Goal: Task Accomplishment & Management: Use online tool/utility

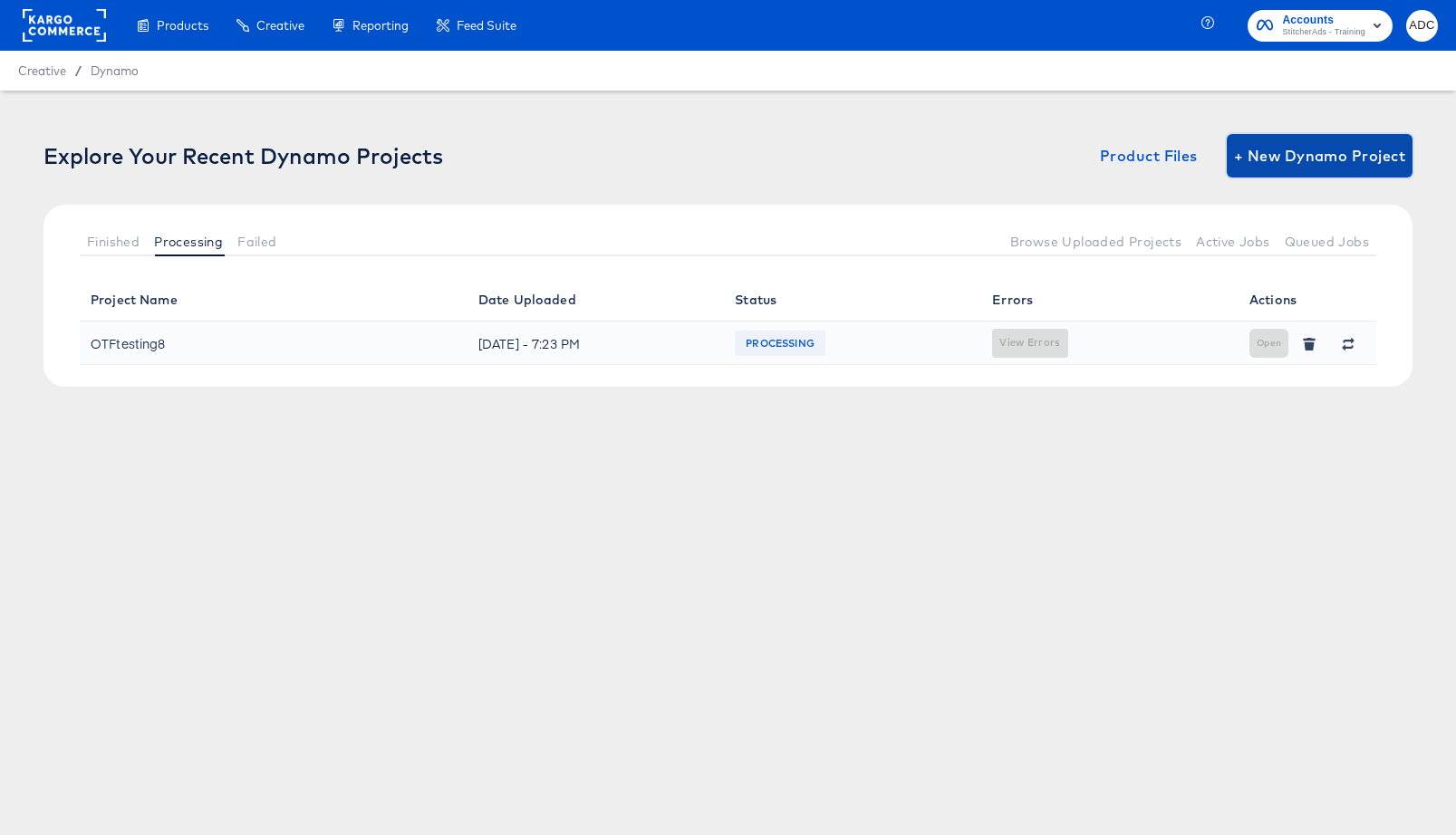
click at [1279, 149] on span "+ New Dynamo Project" at bounding box center [1320, 156] width 171 height 25
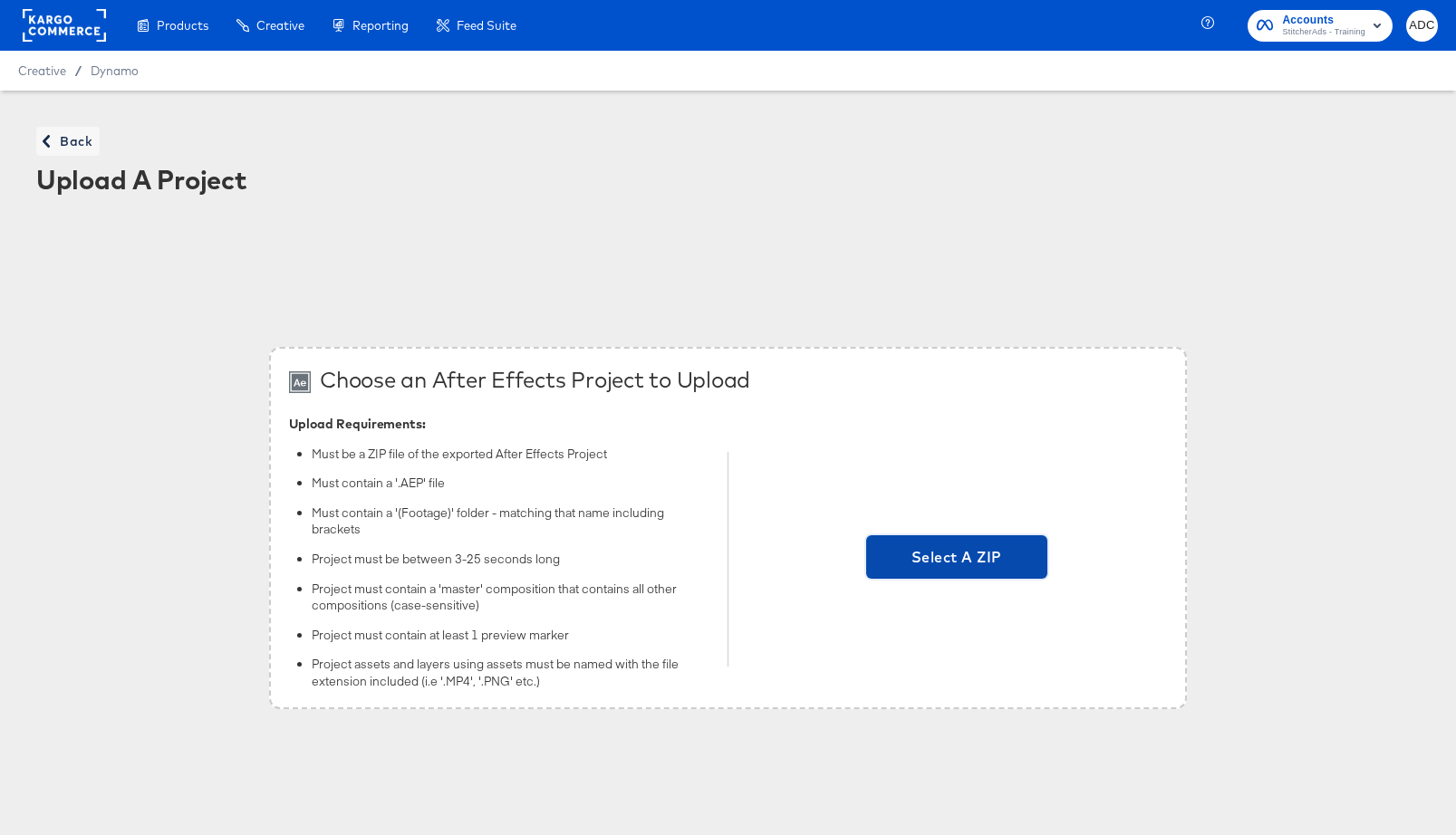
click at [953, 559] on span "Select A ZIP" at bounding box center [956, 557] width 167 height 25
click at [956, 559] on input "Select A ZIP" at bounding box center [956, 559] width 0 height 0
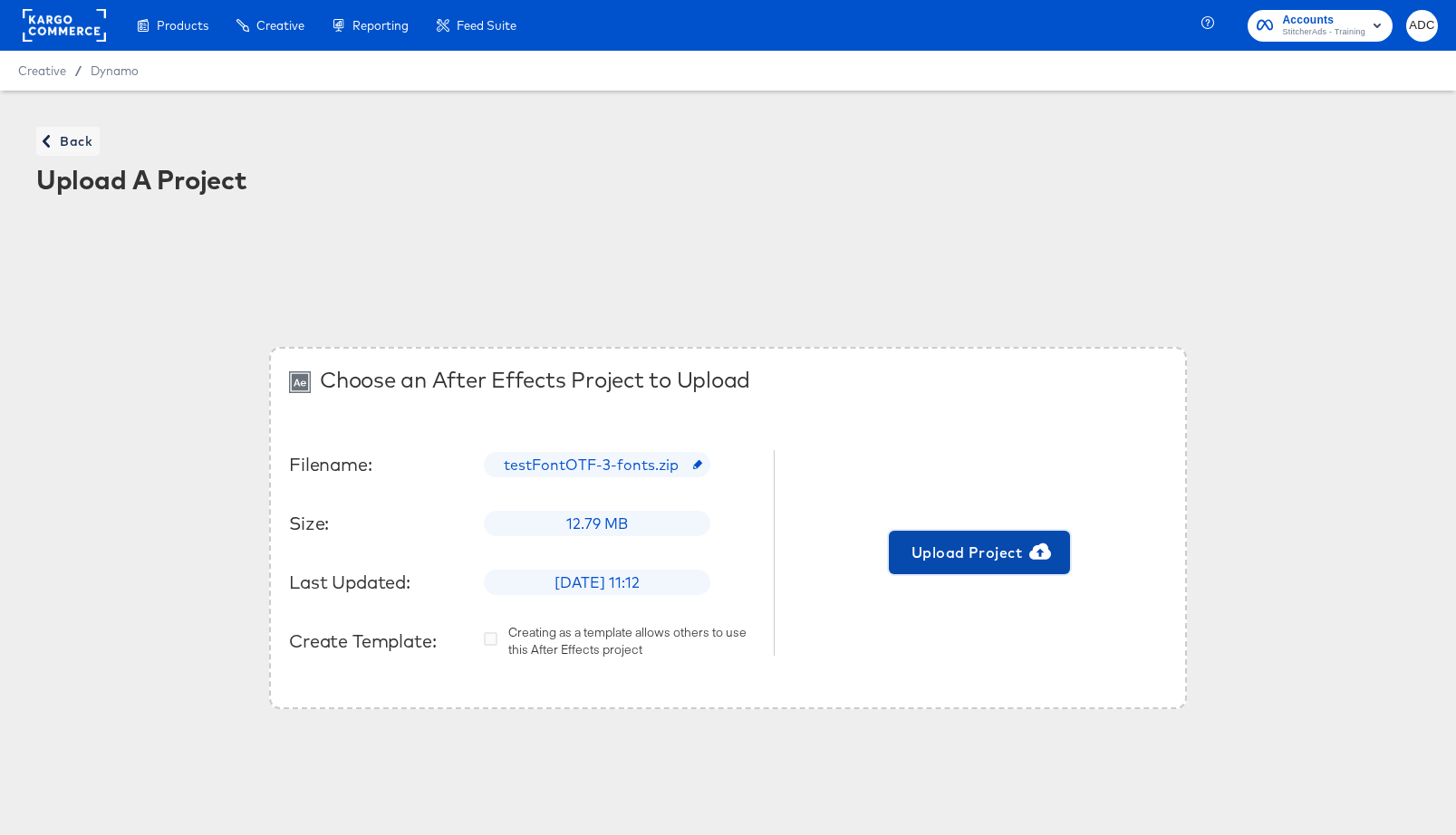
click at [933, 547] on span "Upload Project" at bounding box center [980, 552] width 167 height 25
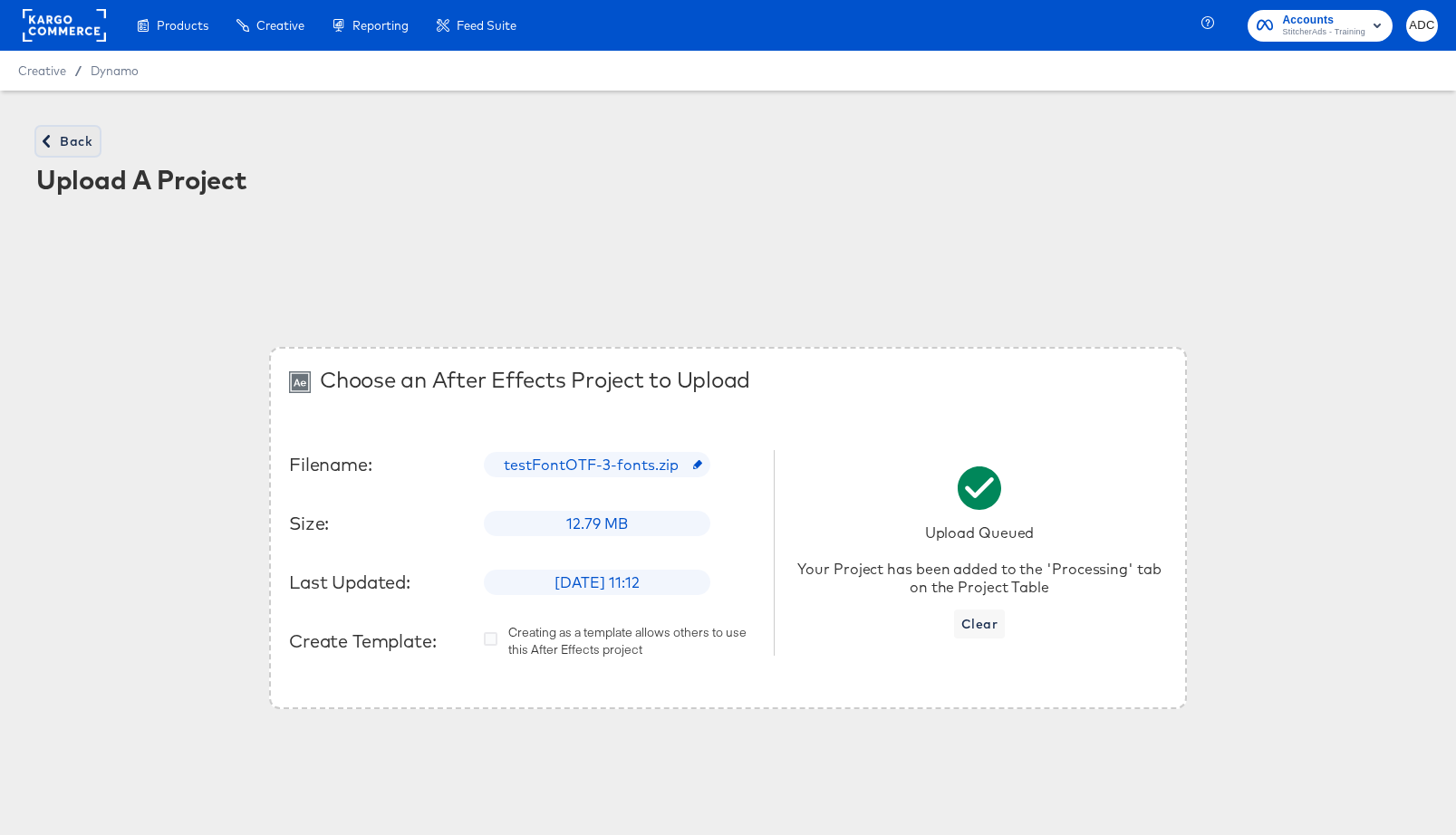
click at [88, 132] on span "Back" at bounding box center [68, 141] width 49 height 22
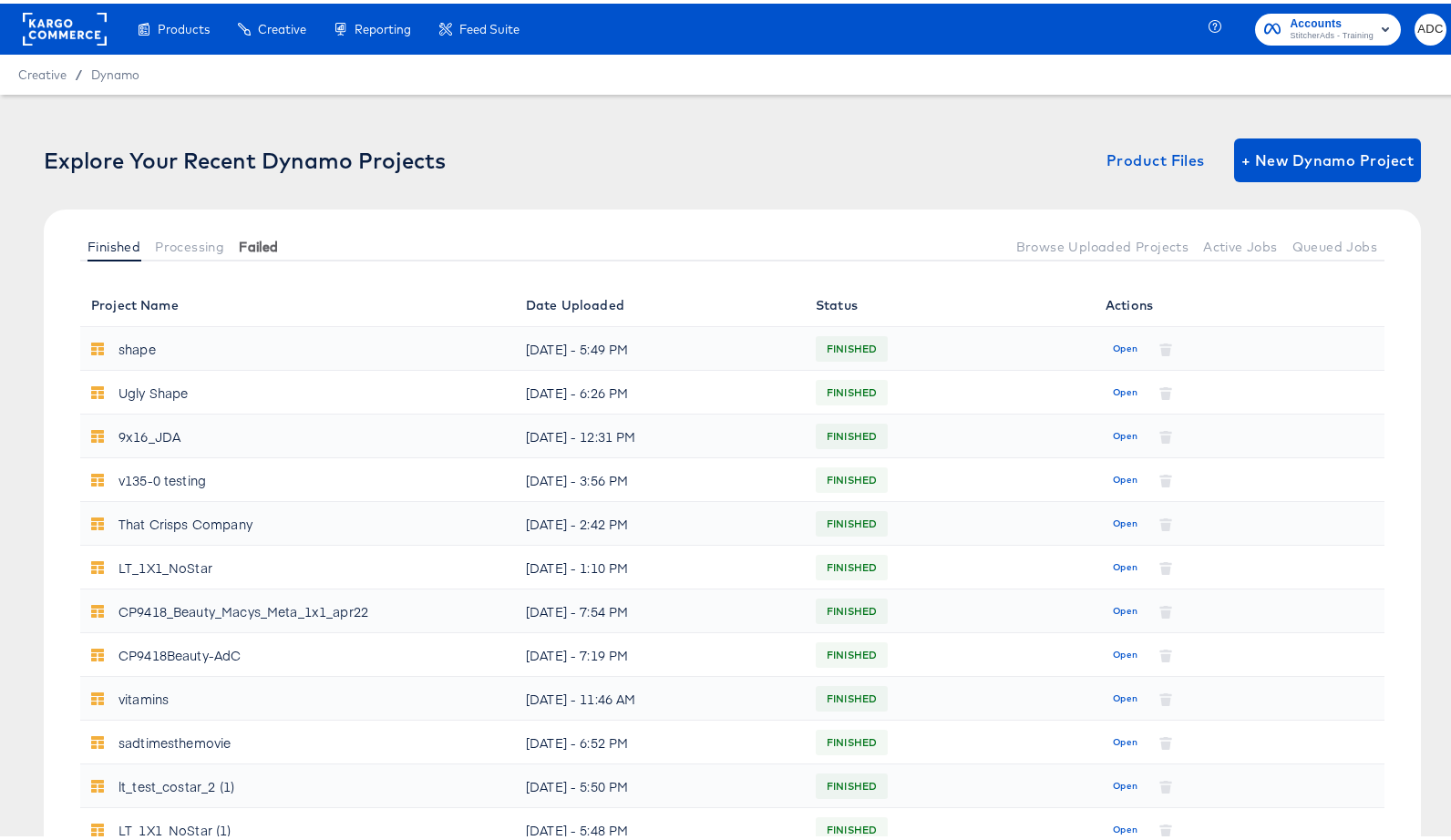
click at [233, 242] on button "Failed" at bounding box center [258, 242] width 54 height 30
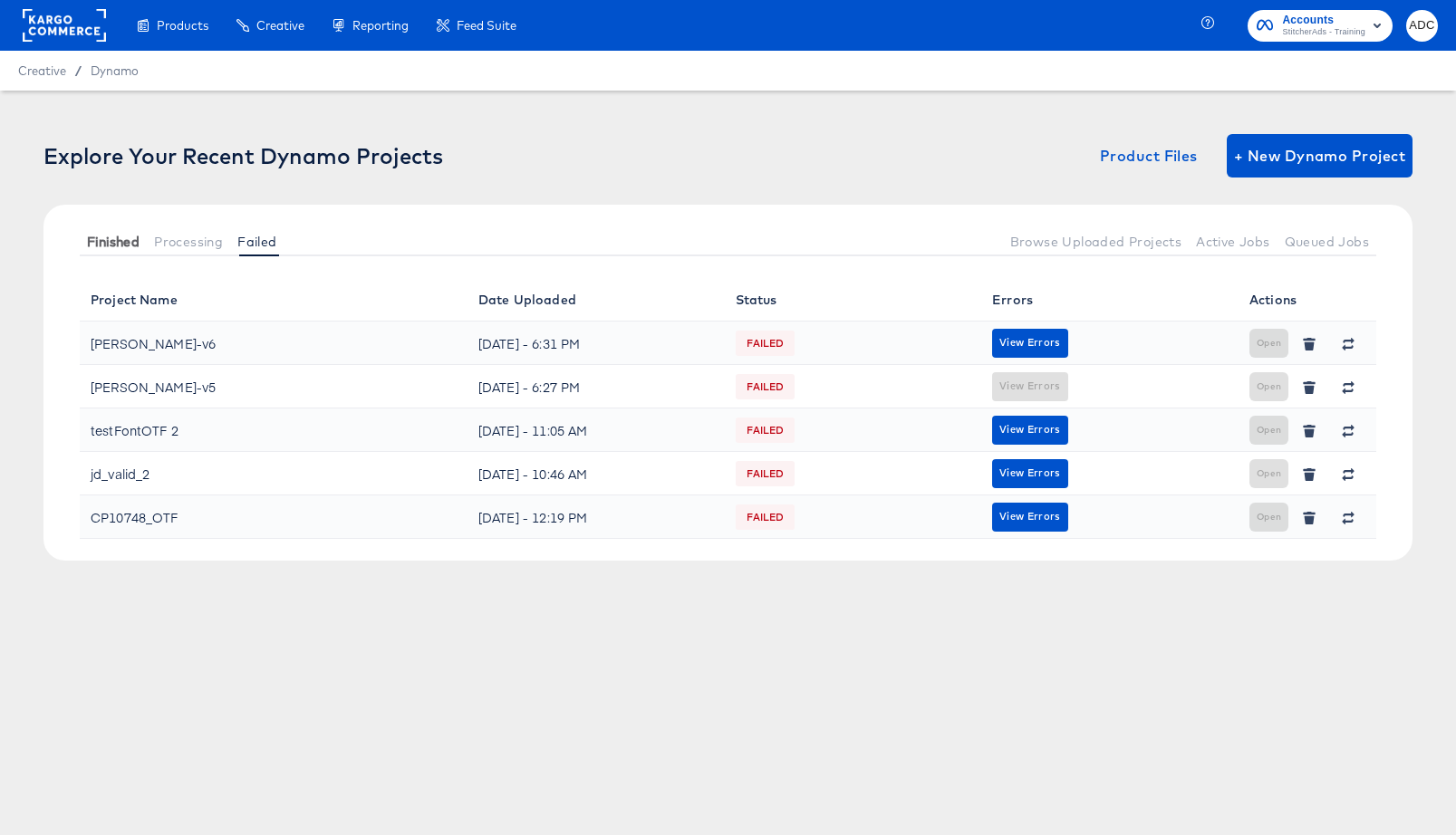
click at [90, 243] on span "Finished" at bounding box center [113, 241] width 52 height 15
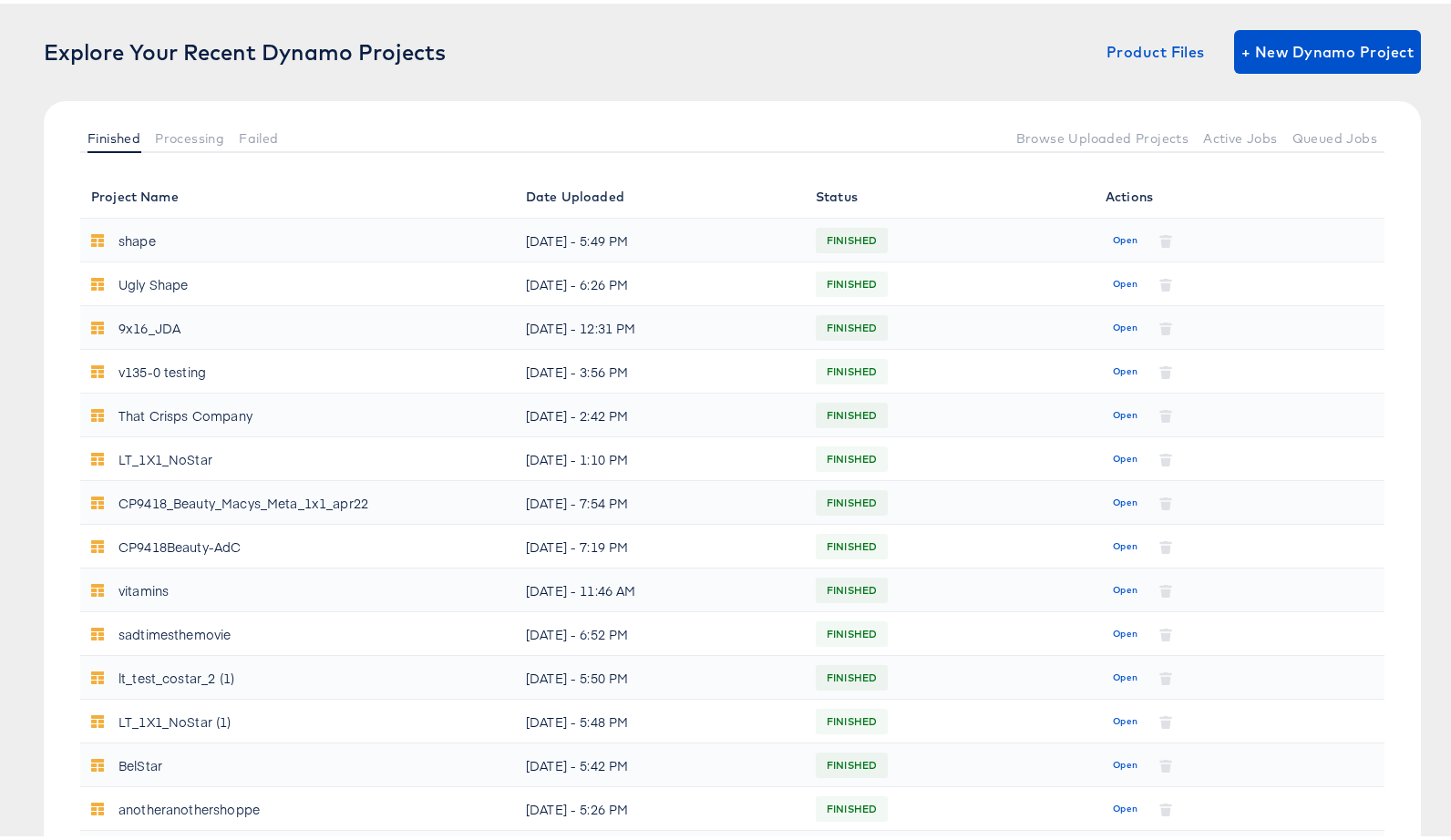
scroll to position [482, 0]
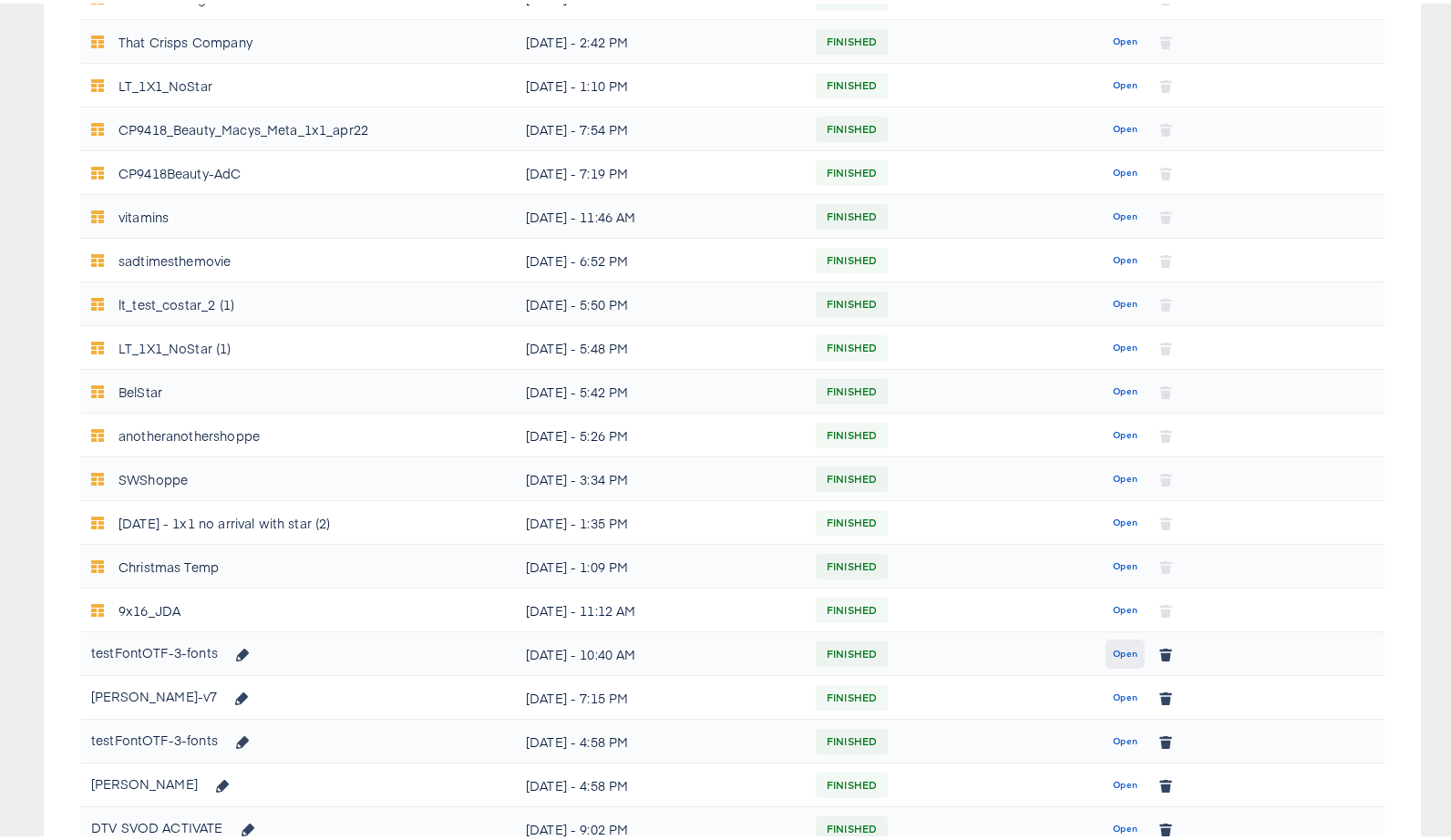
click at [1105, 647] on button "Open" at bounding box center [1125, 650] width 39 height 29
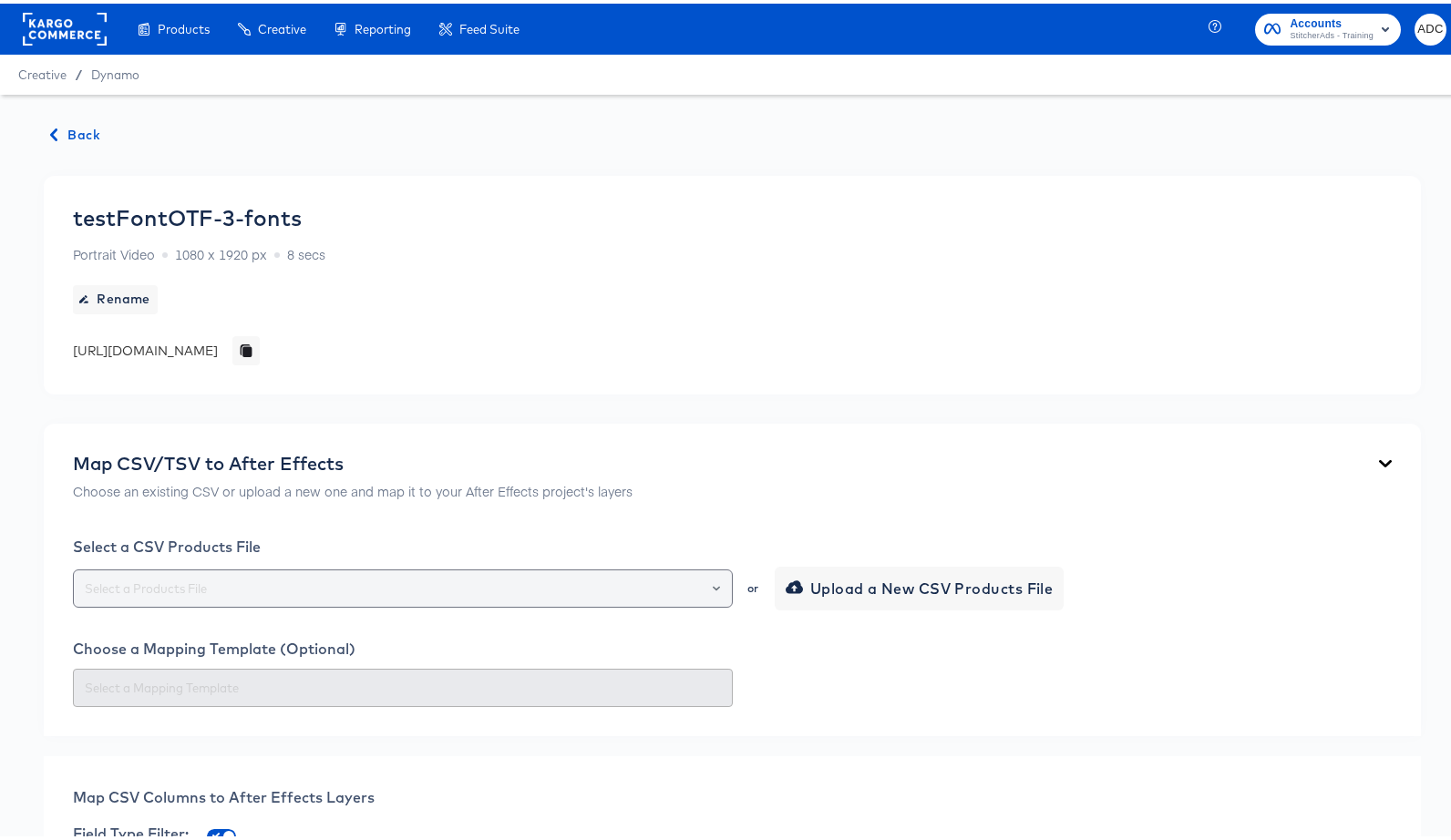
click at [192, 588] on input "text" at bounding box center [402, 586] width 644 height 21
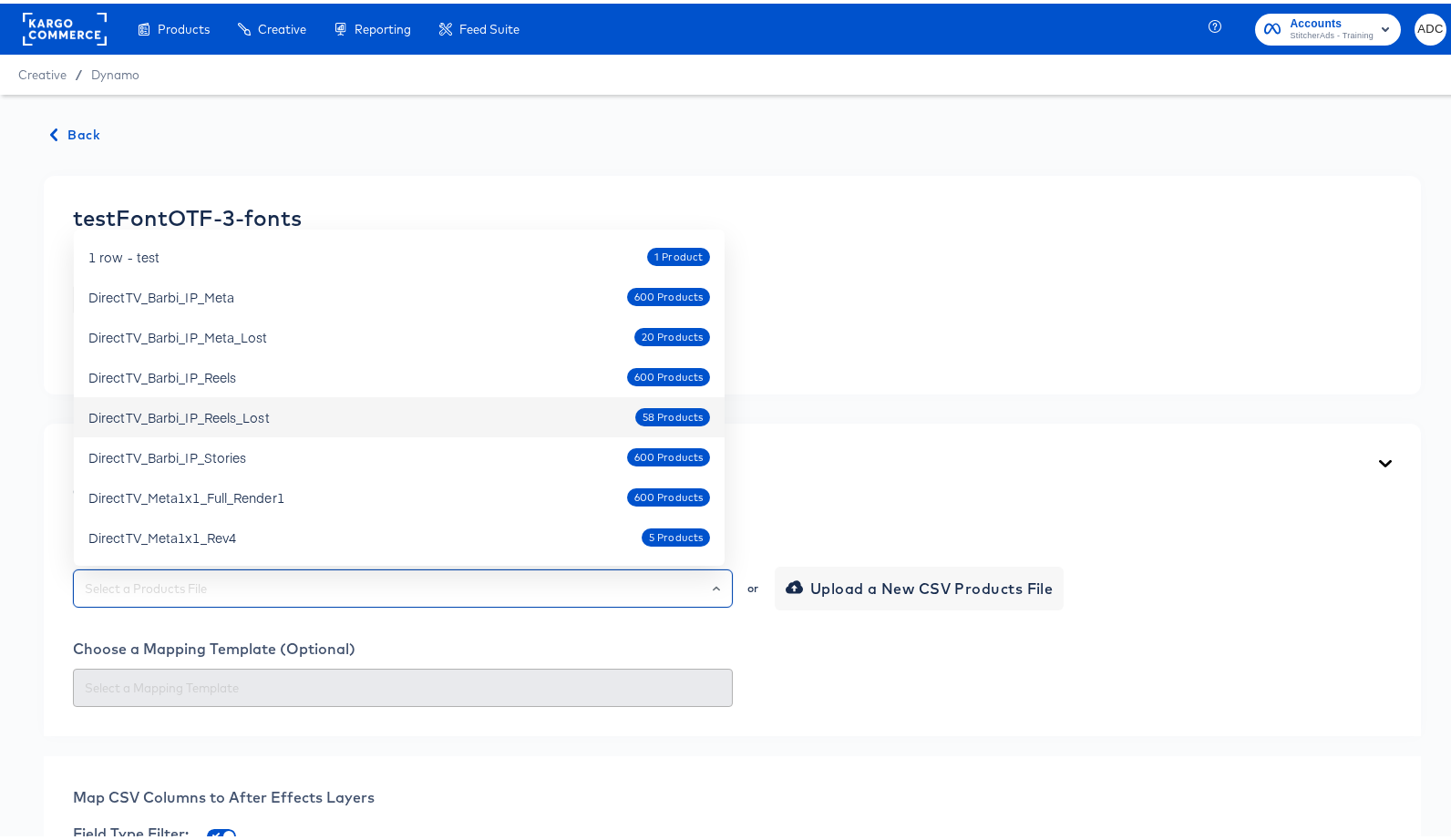
scroll to position [4, 0]
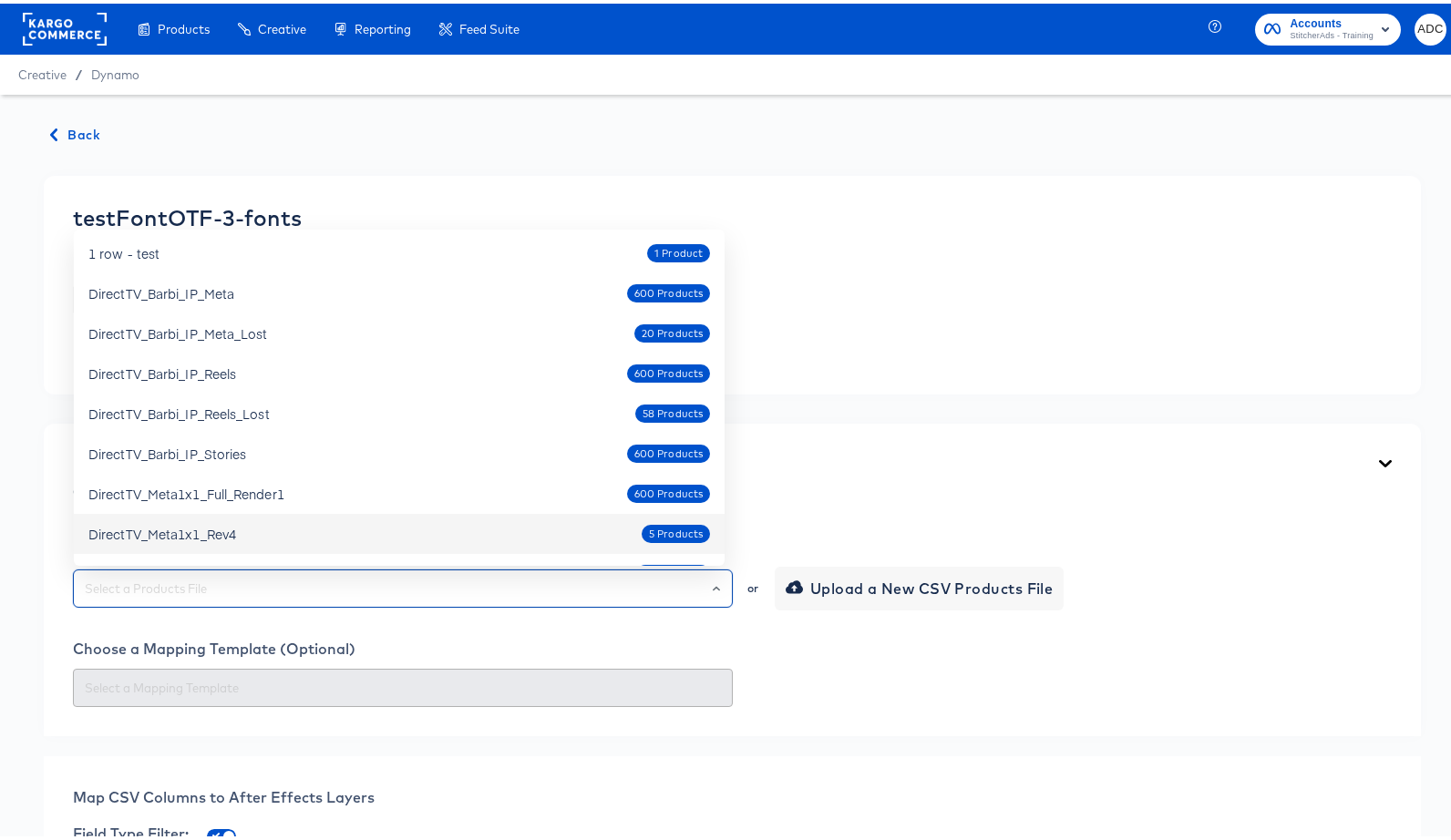
click at [227, 528] on div "DirectTV_Meta1x1_Rev4" at bounding box center [163, 530] width 148 height 18
type input "DirectTV_Meta1x1_Rev4"
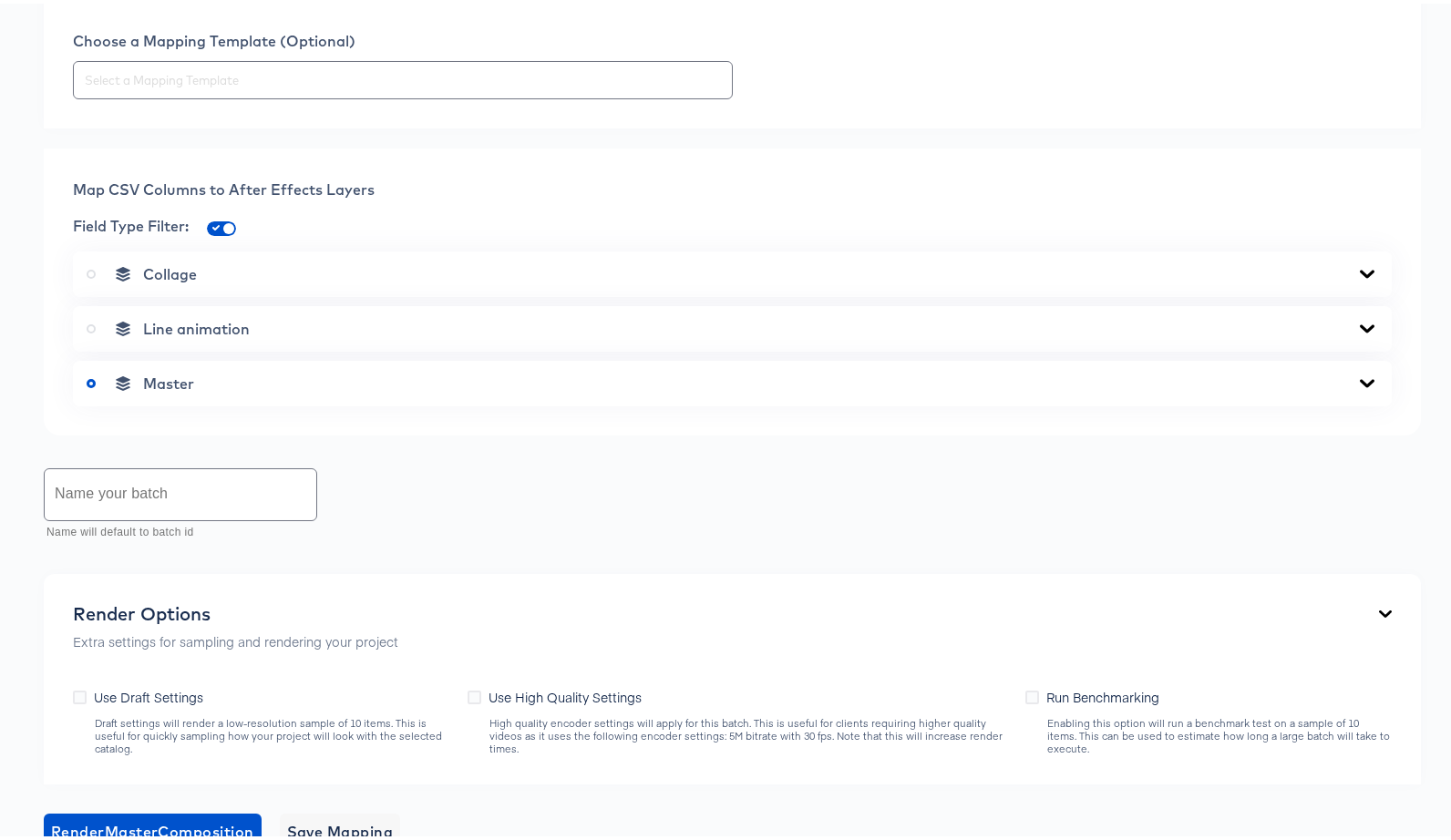
scroll to position [685, 0]
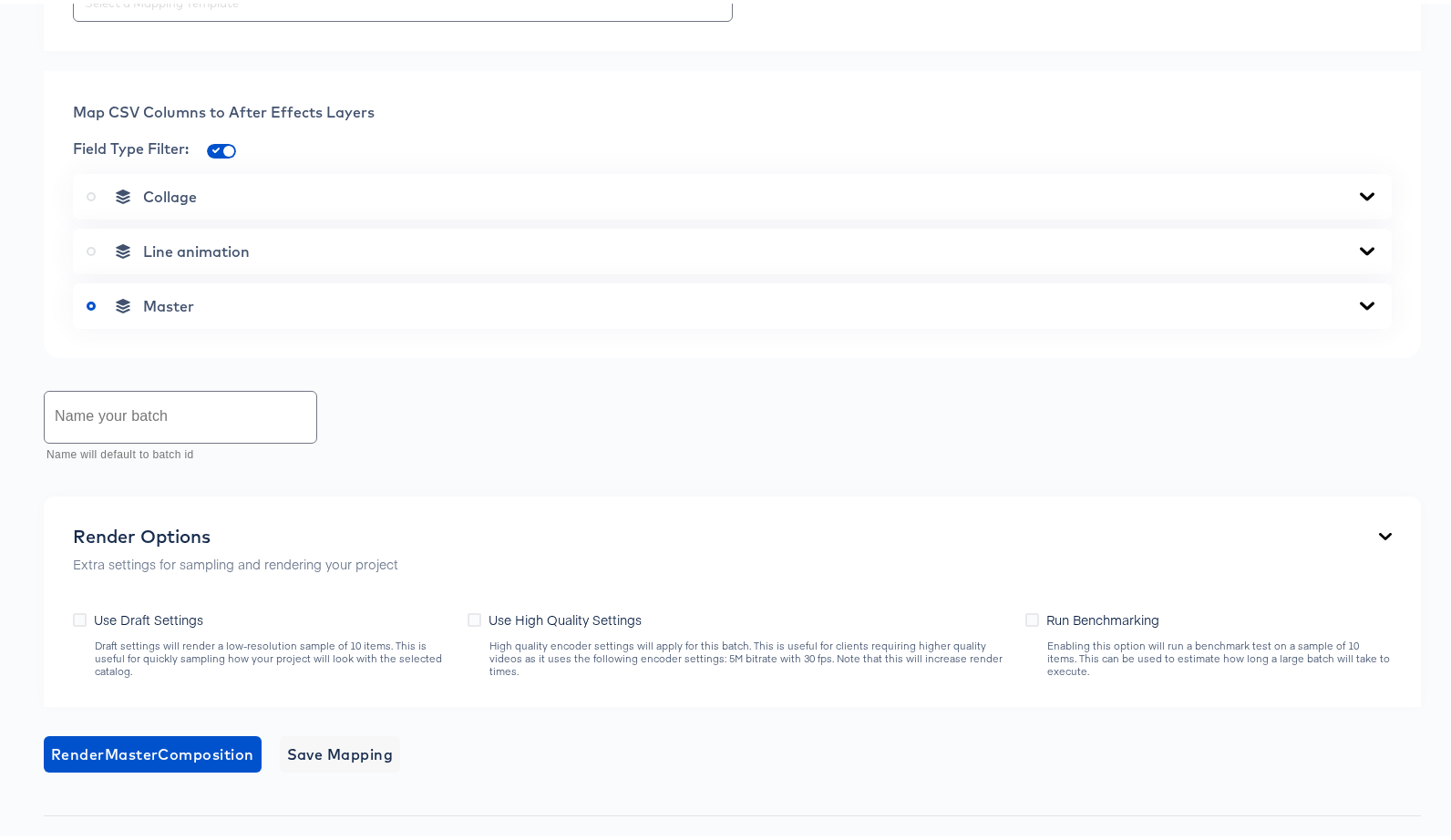
click at [120, 391] on input "text" at bounding box center [180, 414] width 272 height 51
type input "5"
click at [122, 750] on span "Render Master Composition" at bounding box center [152, 750] width 204 height 25
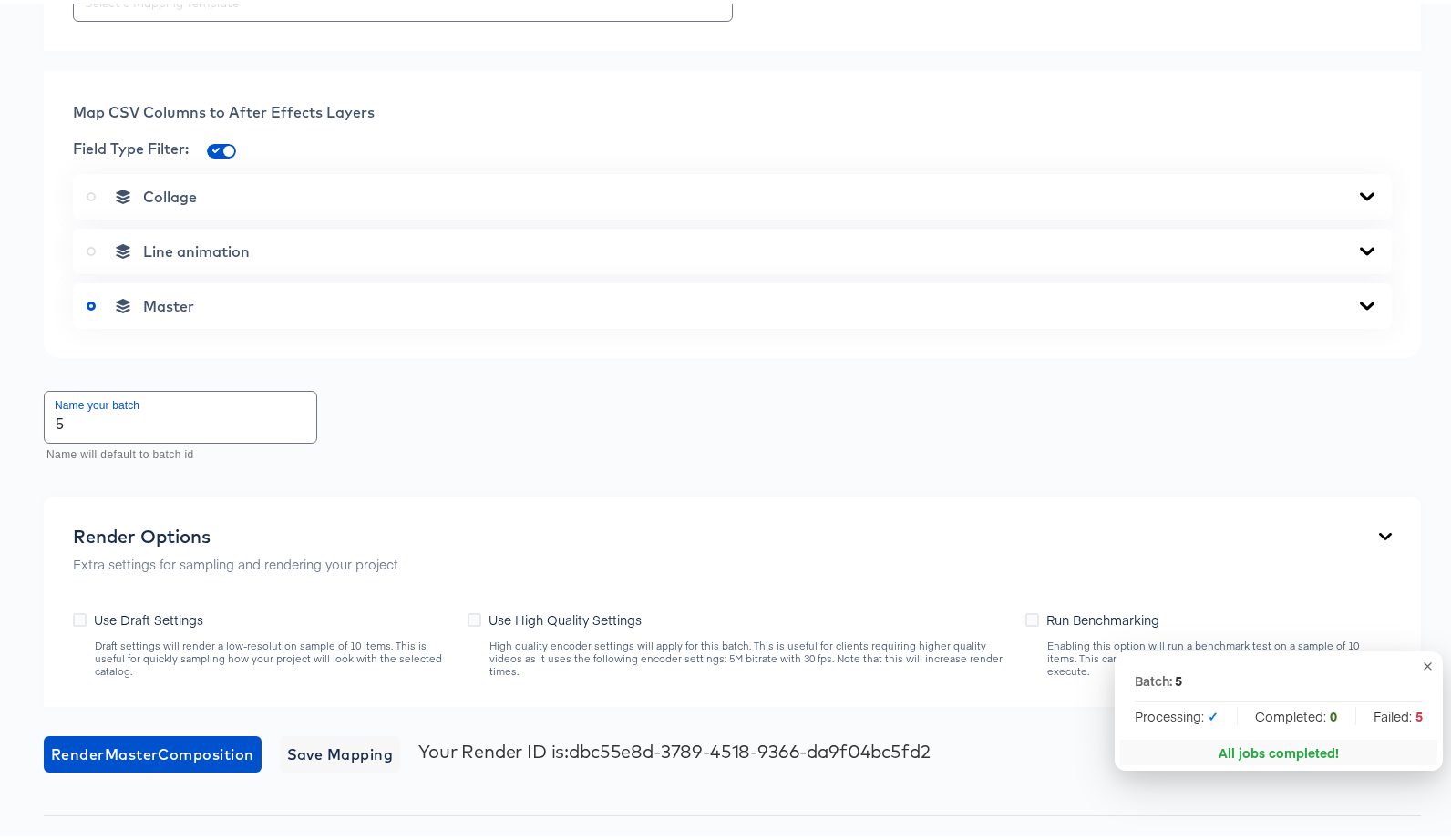
scroll to position [830, 0]
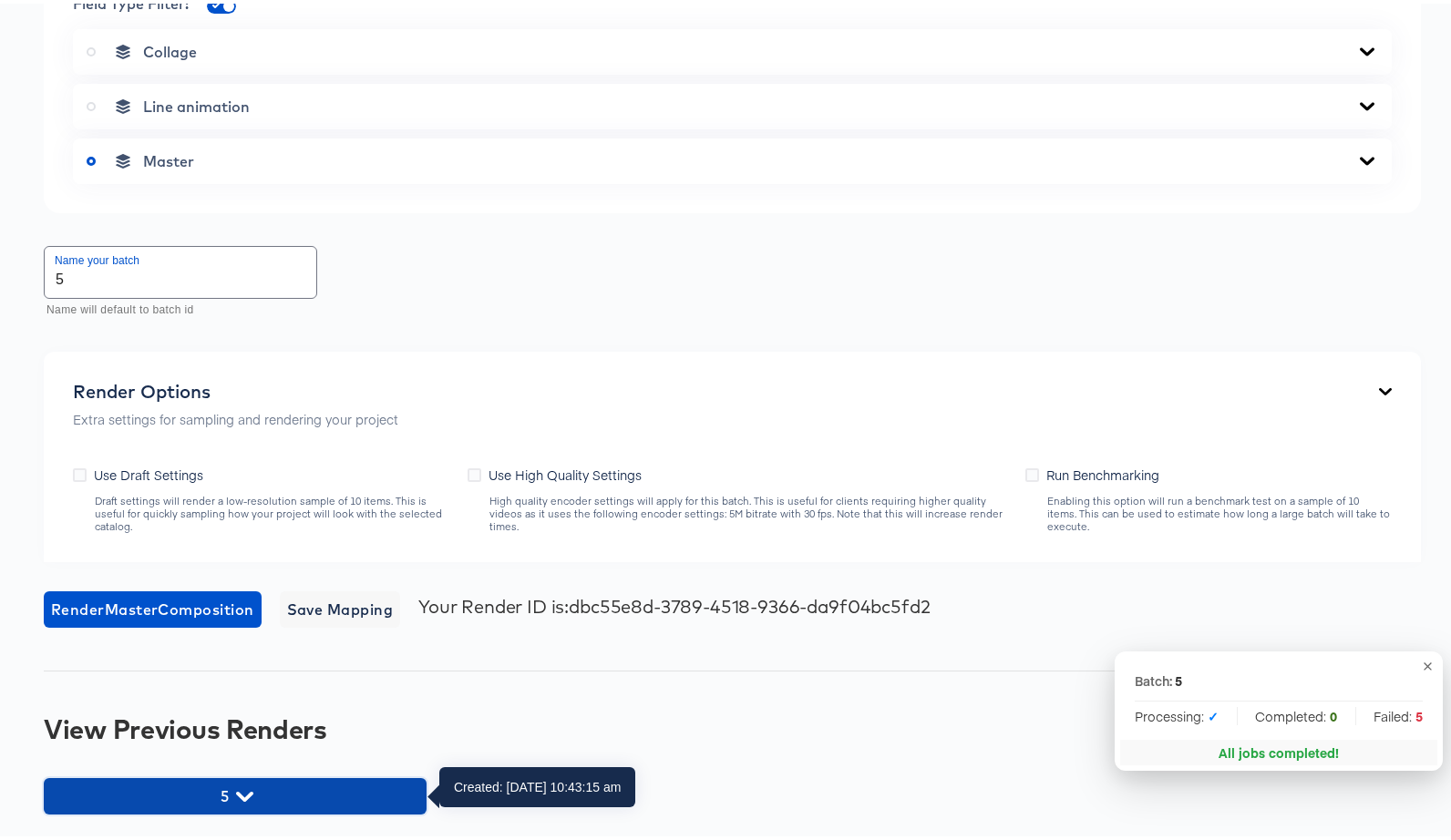
click at [249, 788] on icon "button" at bounding box center [244, 793] width 18 height 18
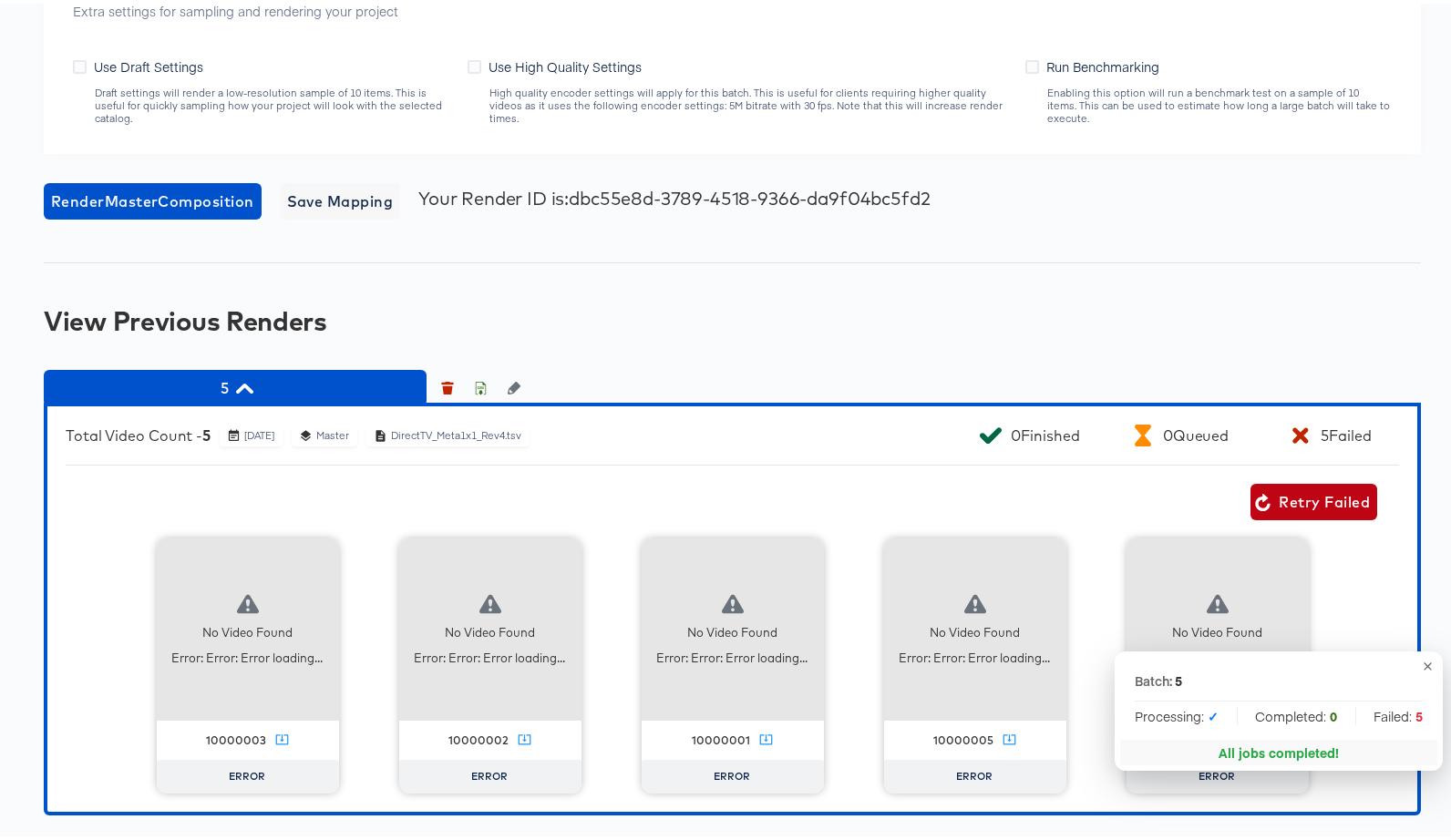
scroll to position [1239, 0]
click at [1256, 498] on icon "button" at bounding box center [1263, 498] width 18 height 18
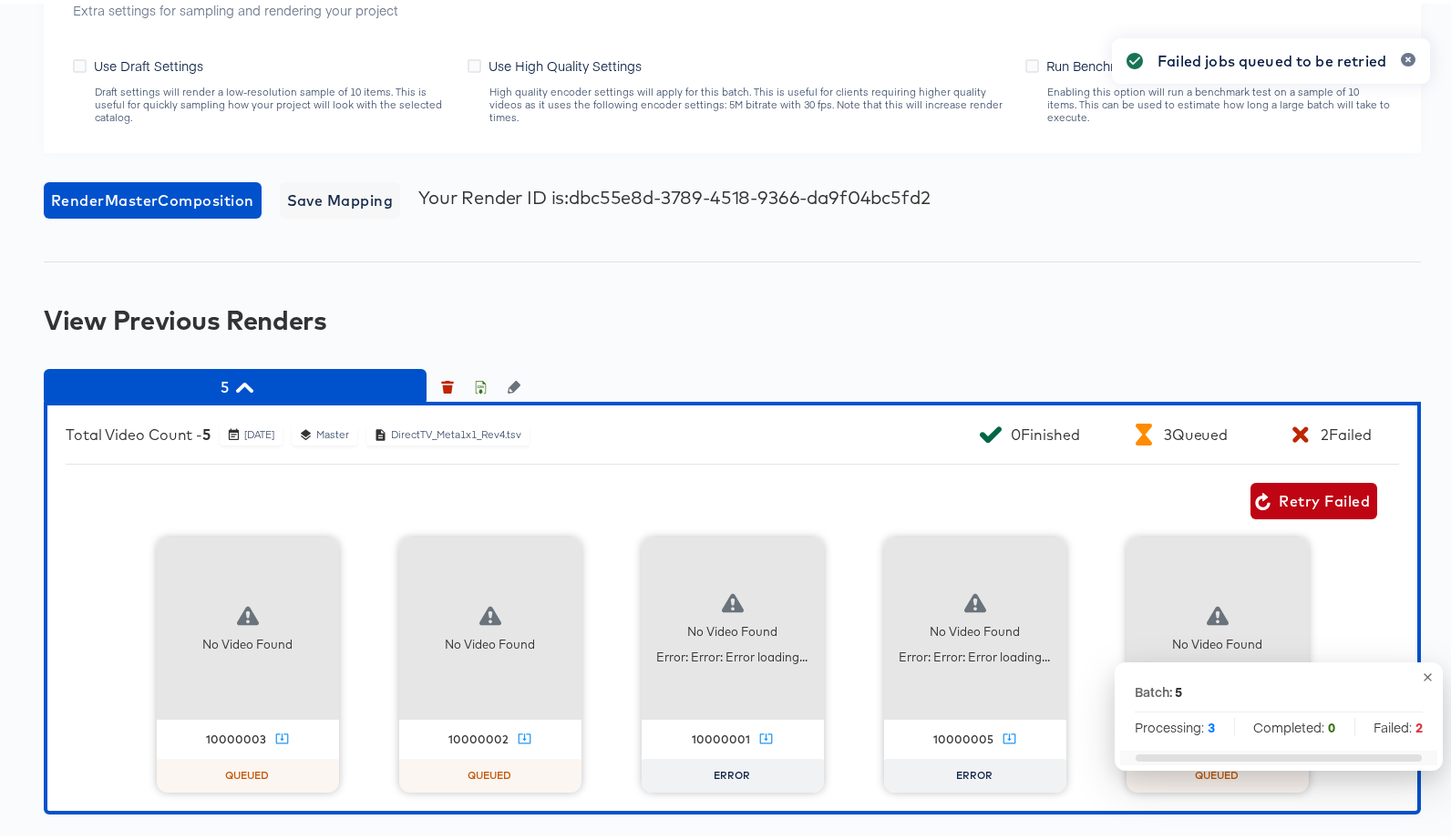
click at [1416, 674] on div "Failed jobs queued to be retried" at bounding box center [1271, 387] width 354 height 742
click at [1414, 673] on div "Failed jobs queued to be retried" at bounding box center [1271, 387] width 354 height 742
click at [1414, 675] on div "Failed jobs queued to be retried" at bounding box center [1271, 387] width 354 height 742
click at [1421, 676] on icon "button" at bounding box center [1428, 674] width 14 height 14
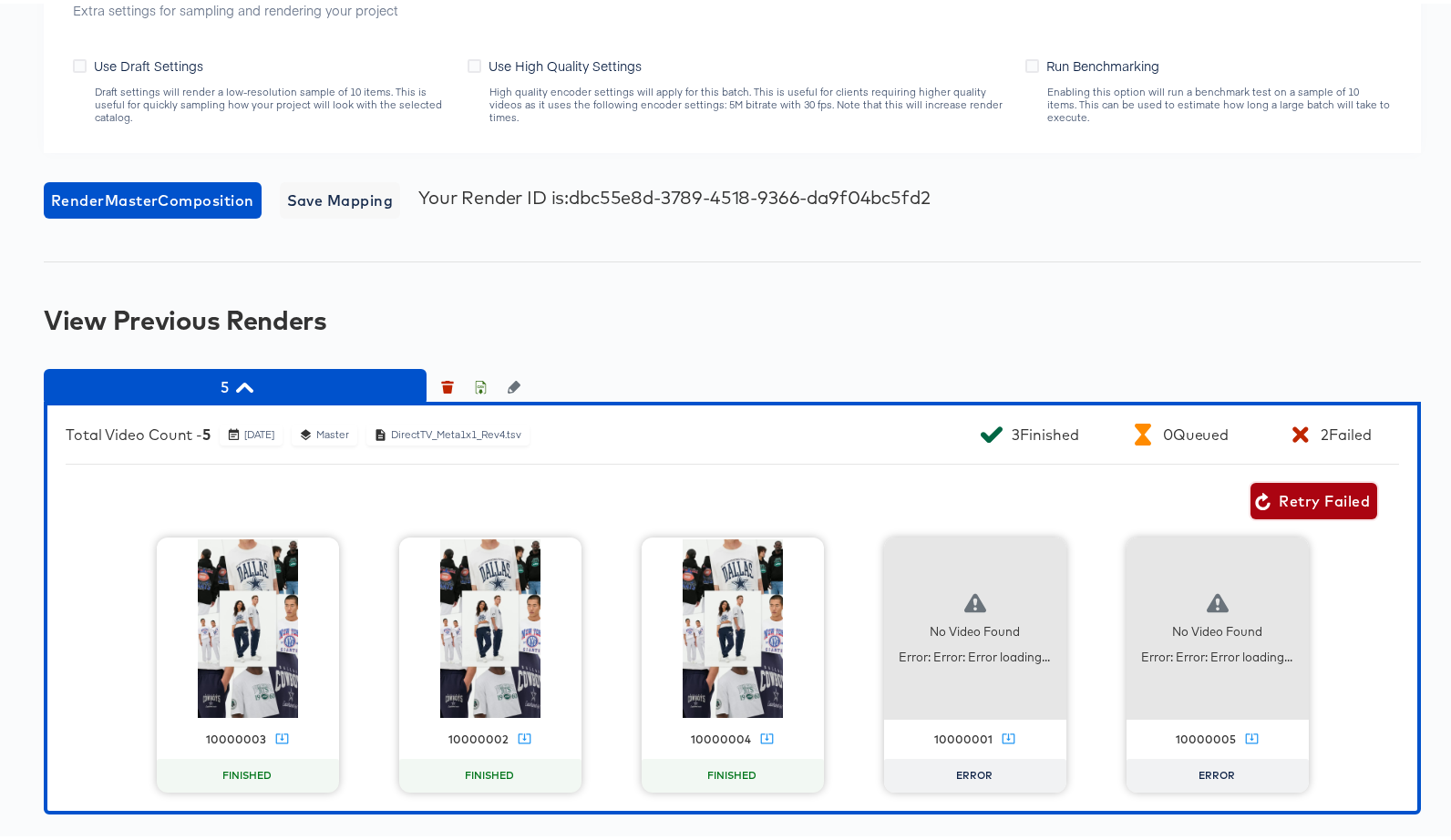
click at [1258, 488] on span "Retry Failed" at bounding box center [1314, 497] width 112 height 25
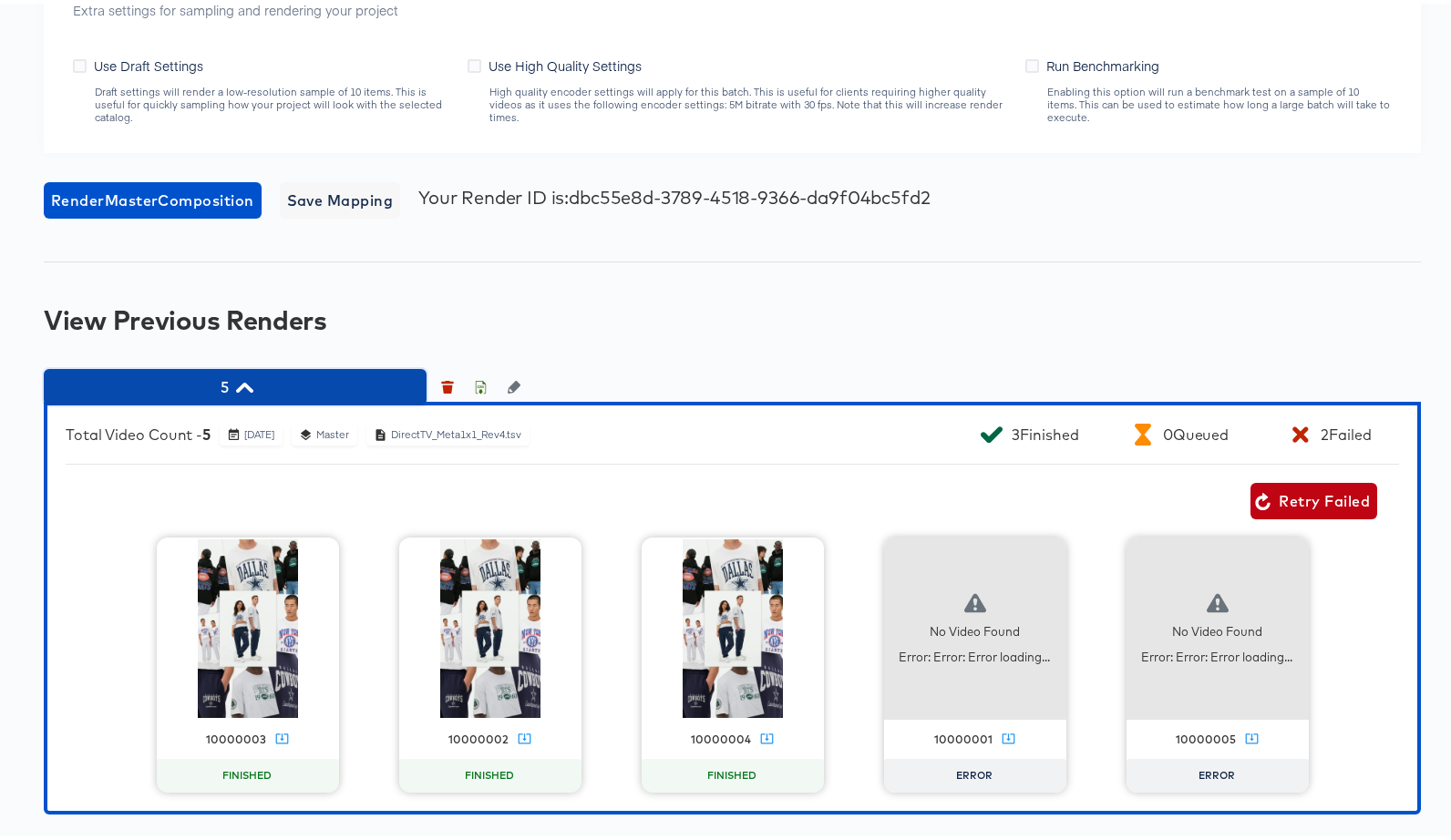
click at [246, 386] on icon "button" at bounding box center [244, 384] width 18 height 18
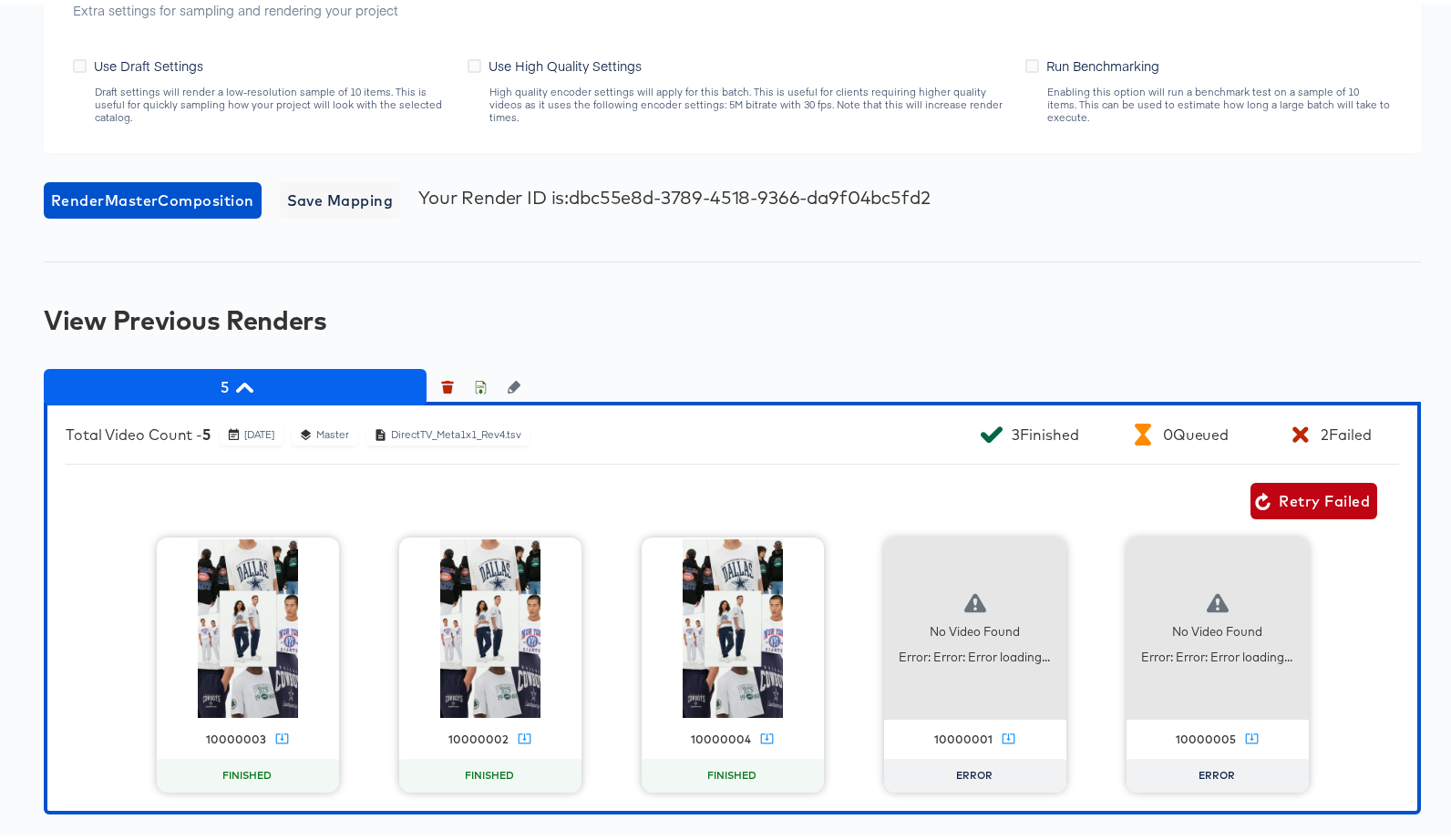
scroll to position [830, 0]
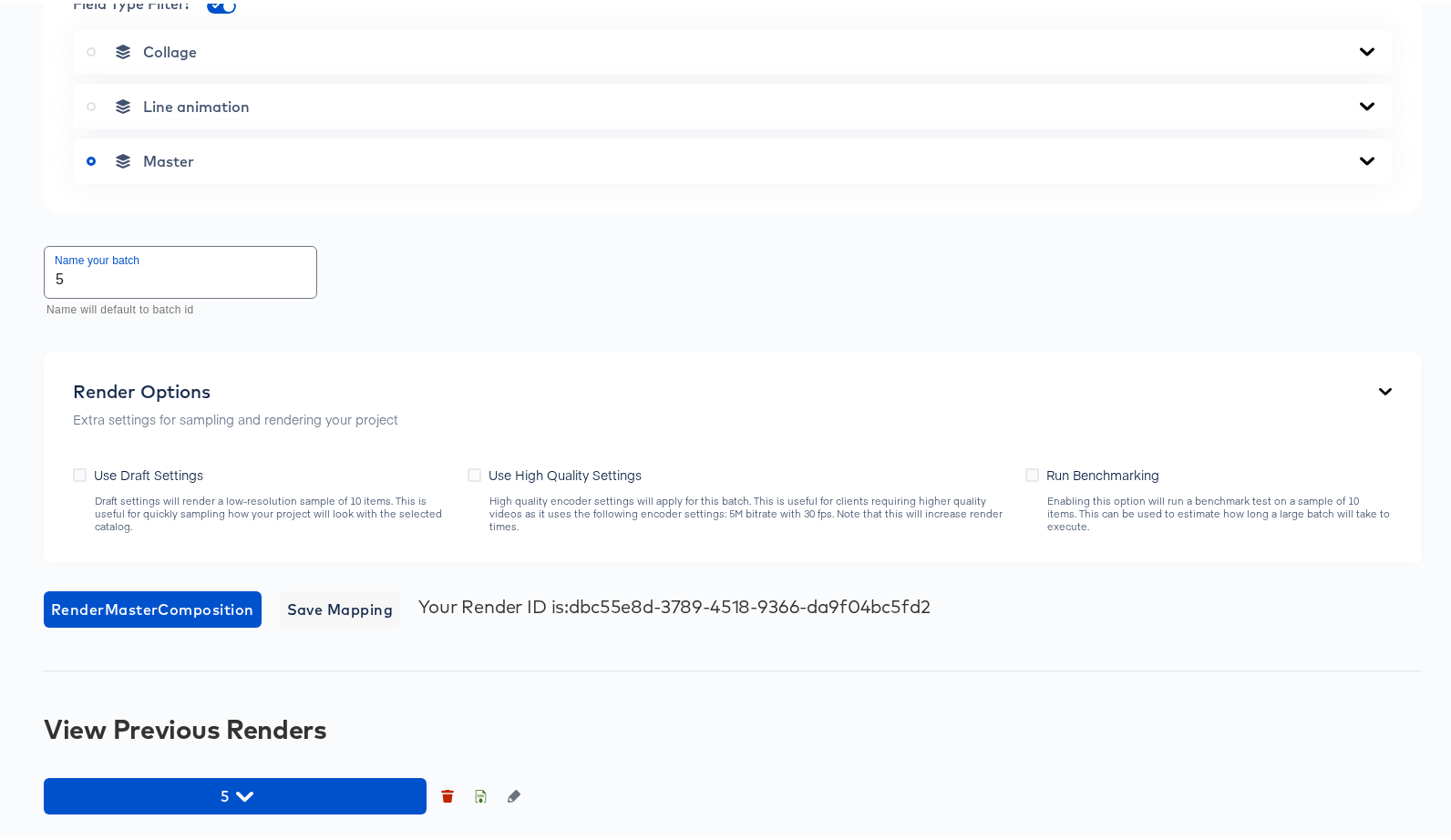
click at [279, 773] on div "Back testFontOTF-3-fonts Portrait Video 1080 x 1920 px 8 secs Rename https://dy…" at bounding box center [732, 51] width 1465 height 1579
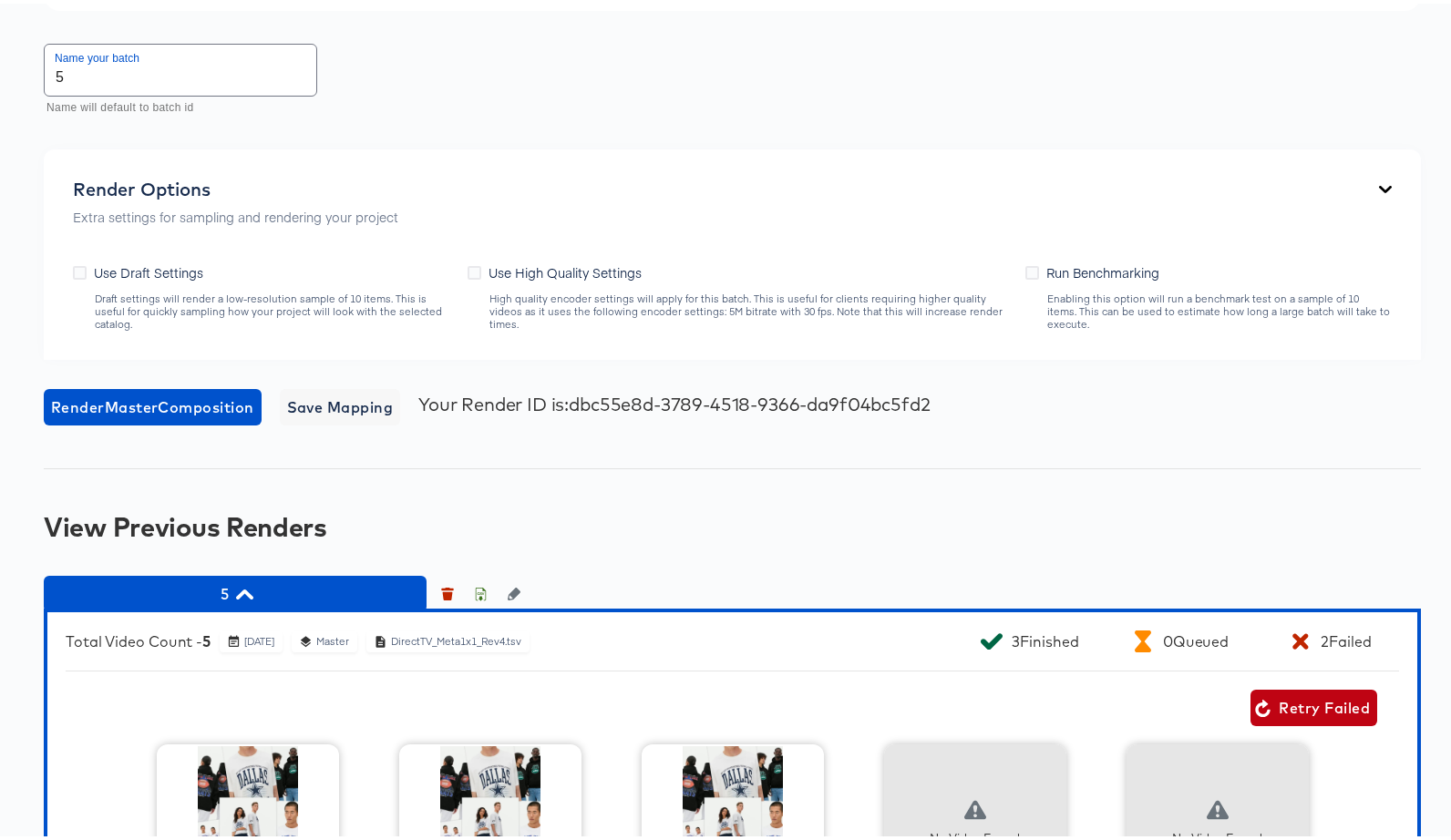
scroll to position [1239, 0]
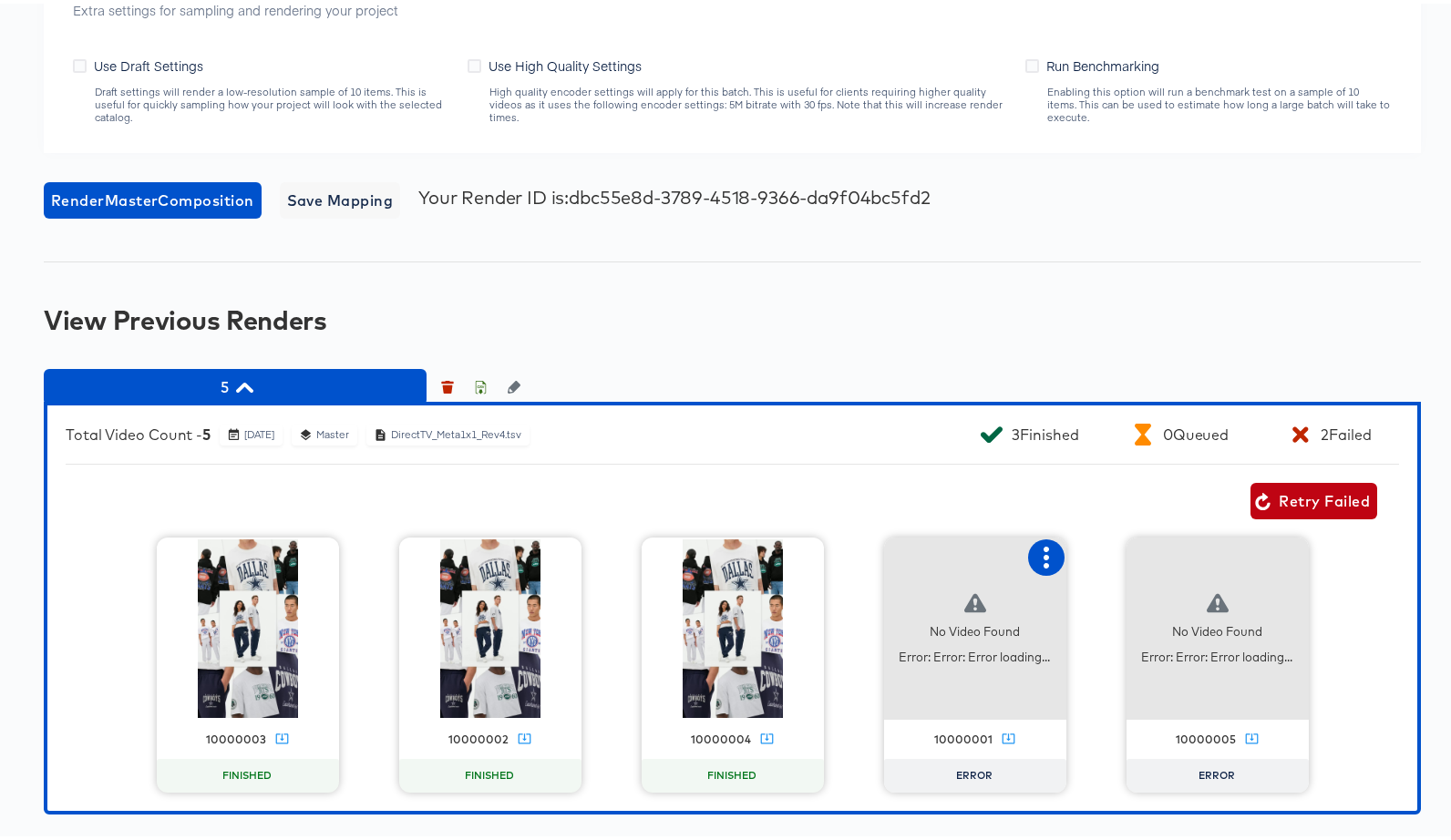
click at [1044, 555] on icon "button" at bounding box center [1047, 554] width 6 height 21
click at [1099, 548] on div "Retry" at bounding box center [1113, 552] width 36 height 15
click at [1288, 556] on icon "button" at bounding box center [1288, 554] width 21 height 21
click at [1340, 557] on div "Retry" at bounding box center [1356, 552] width 36 height 15
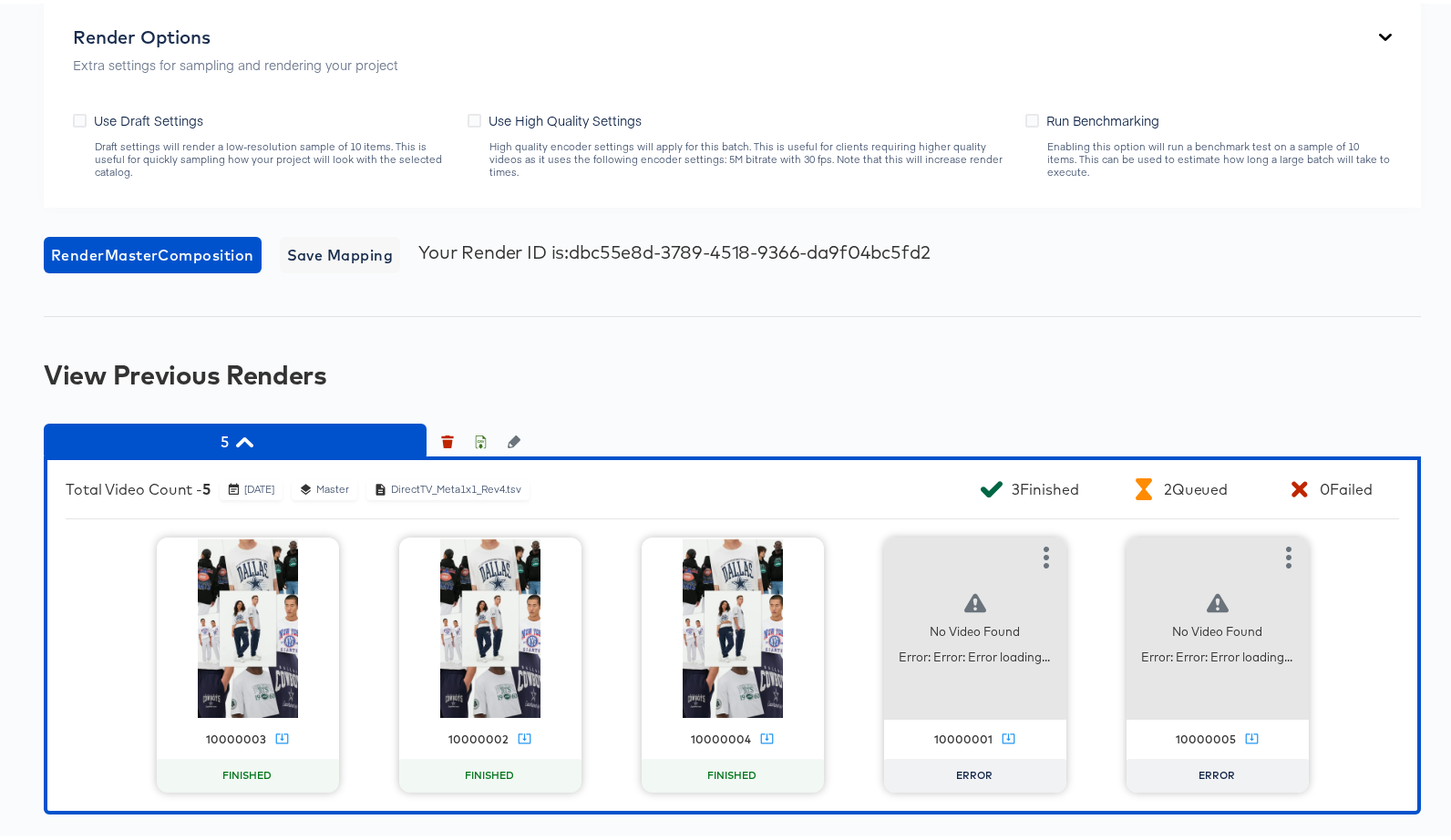
scroll to position [1185, 0]
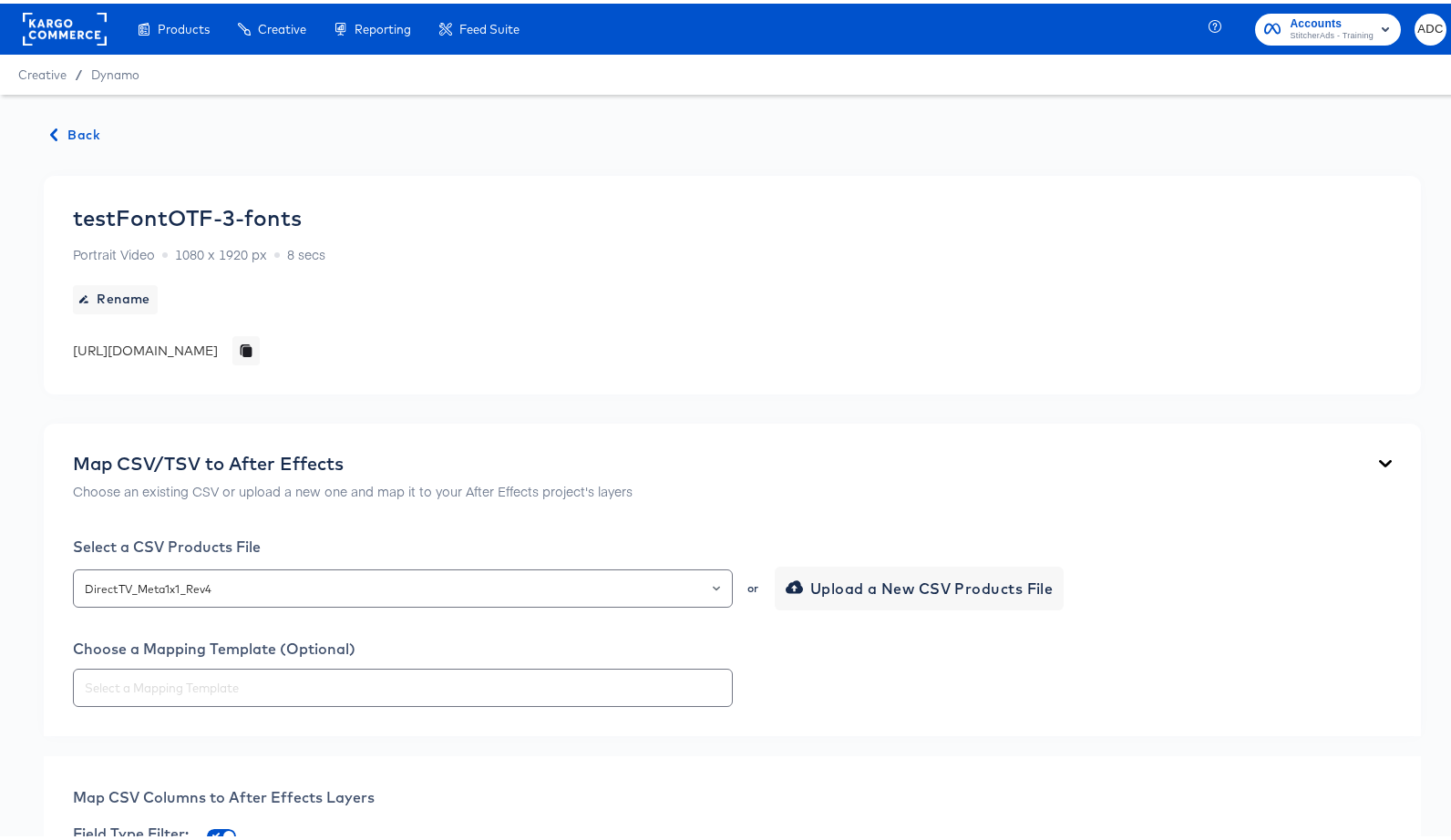
click at [91, 128] on span "Back" at bounding box center [75, 131] width 50 height 22
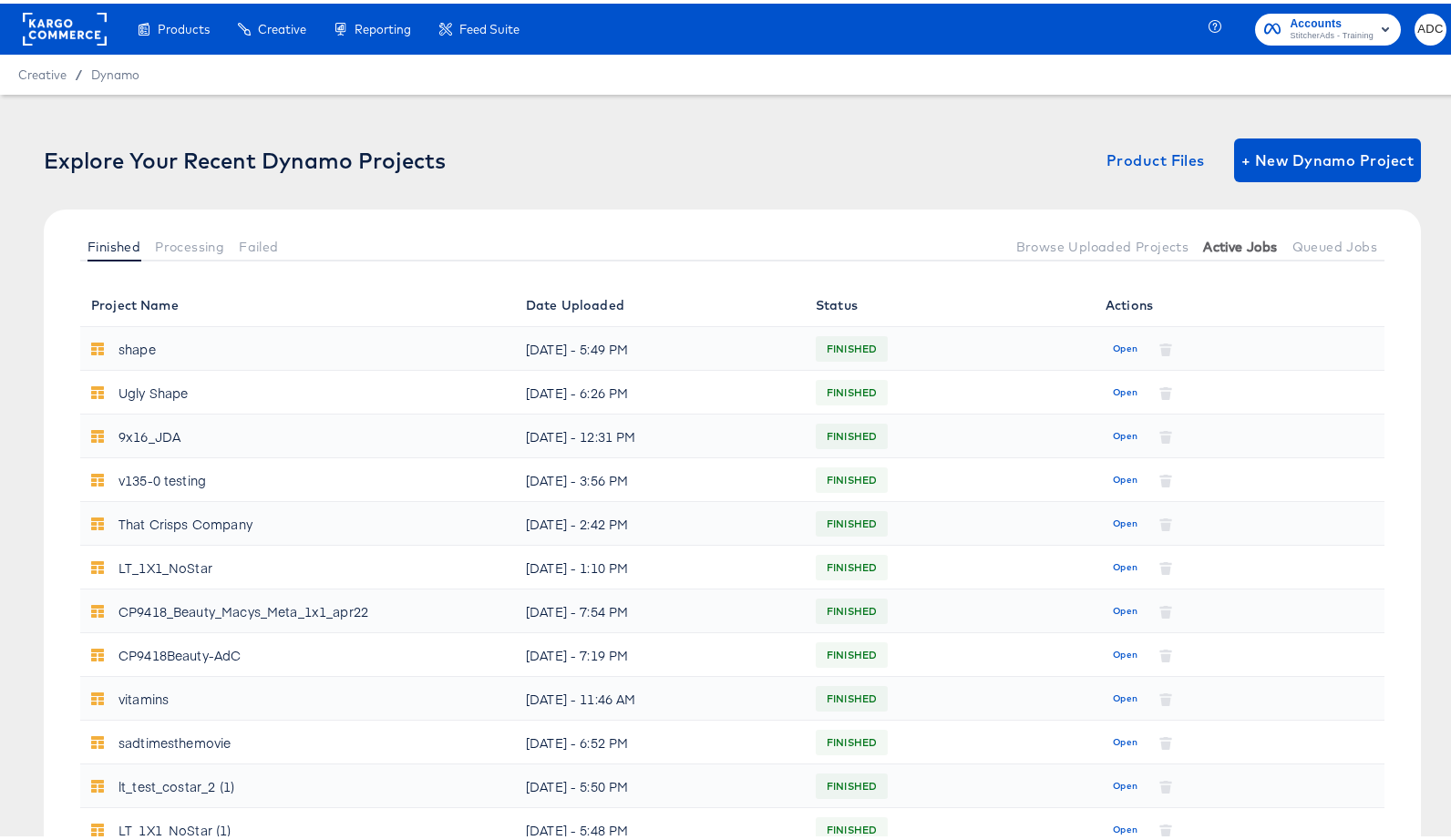
click at [1242, 249] on span "Active Jobs" at bounding box center [1240, 242] width 74 height 15
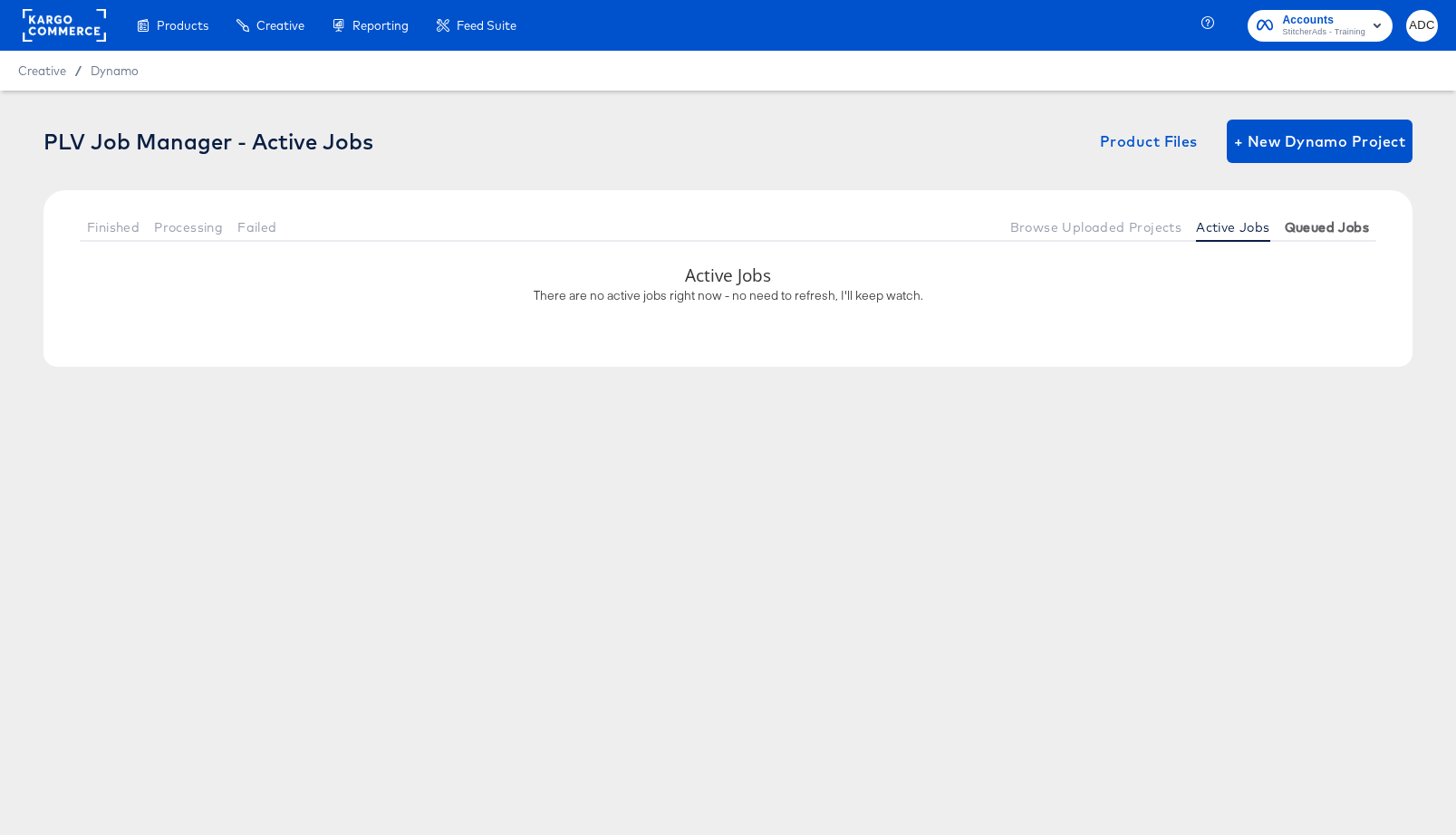
click at [1328, 233] on span "Queued Jobs" at bounding box center [1326, 226] width 84 height 15
